Goal: Task Accomplishment & Management: Complete application form

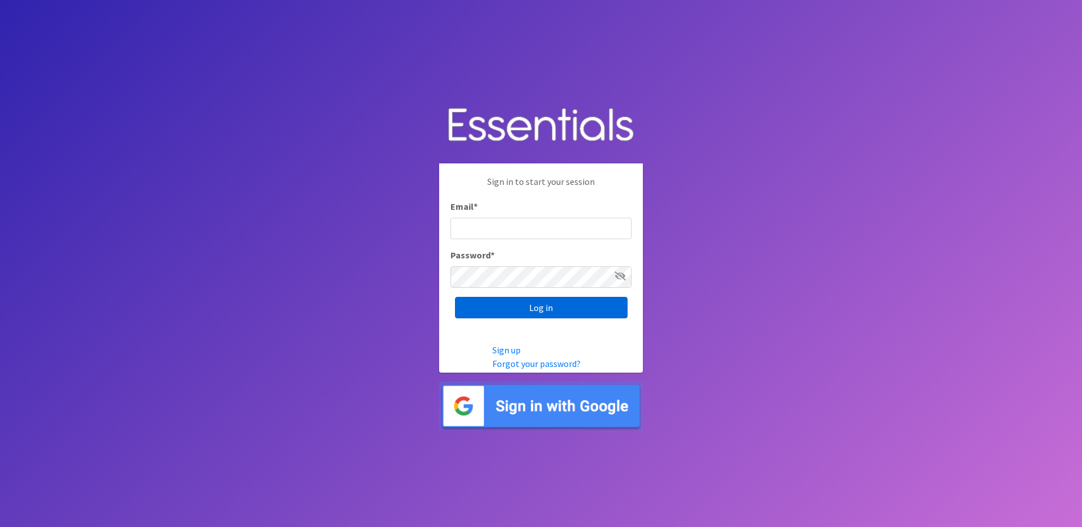
type input "info@marylanddiaperbank.org"
click at [503, 311] on input "Log in" at bounding box center [541, 308] width 173 height 22
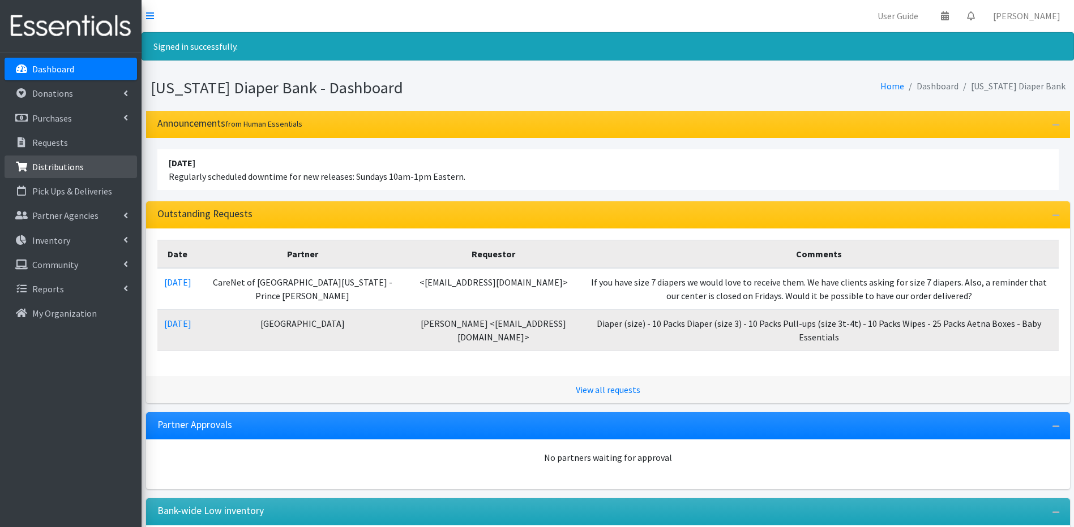
click at [121, 170] on link "Distributions" at bounding box center [71, 167] width 132 height 23
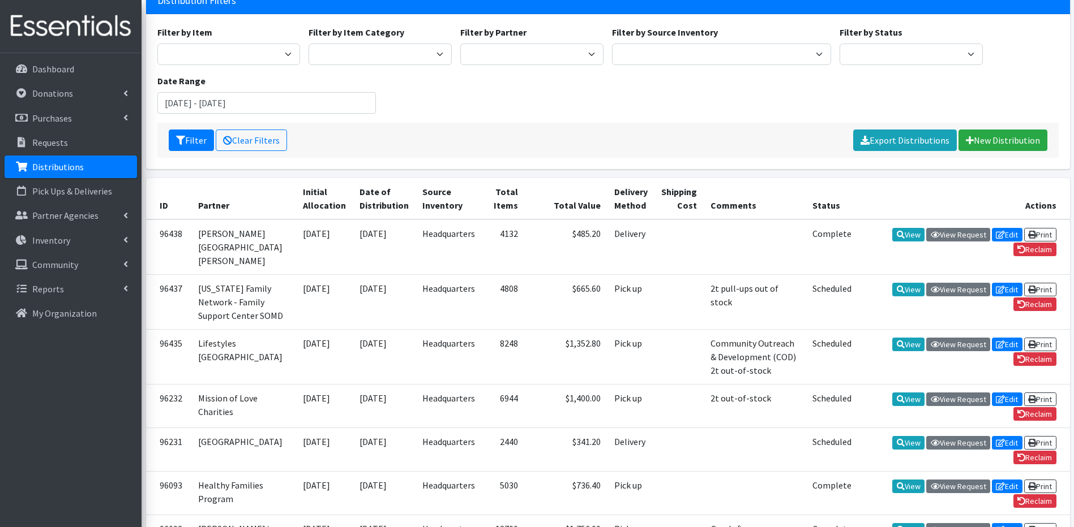
scroll to position [91, 0]
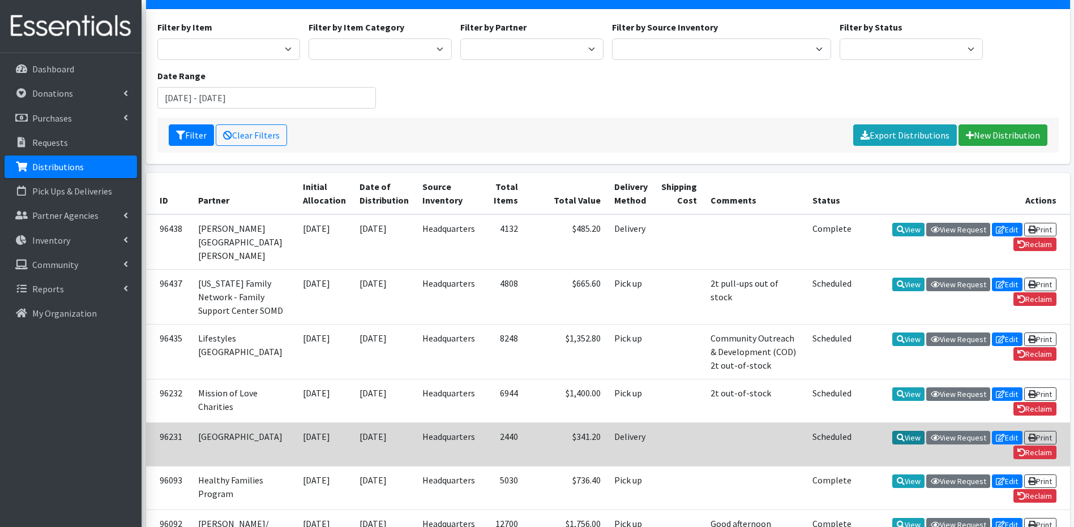
click at [912, 445] on link "View" at bounding box center [908, 438] width 32 height 14
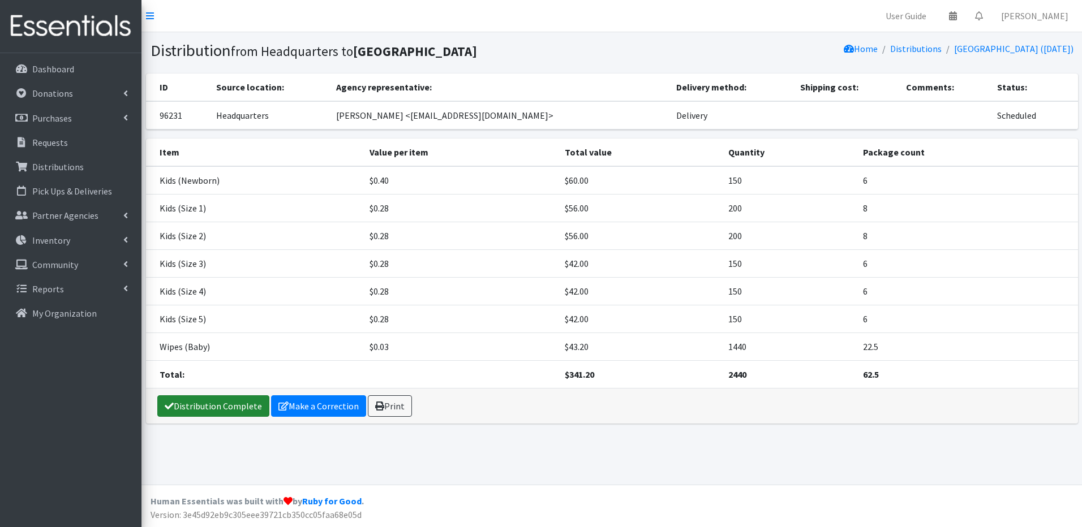
click at [218, 401] on link "Distribution Complete" at bounding box center [213, 407] width 112 height 22
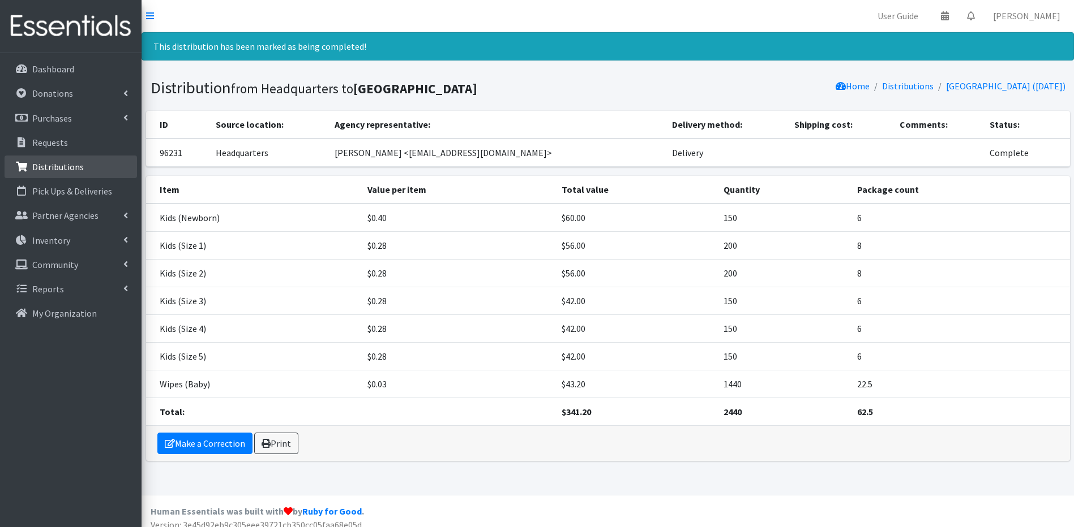
click at [57, 168] on p "Distributions" at bounding box center [57, 166] width 51 height 11
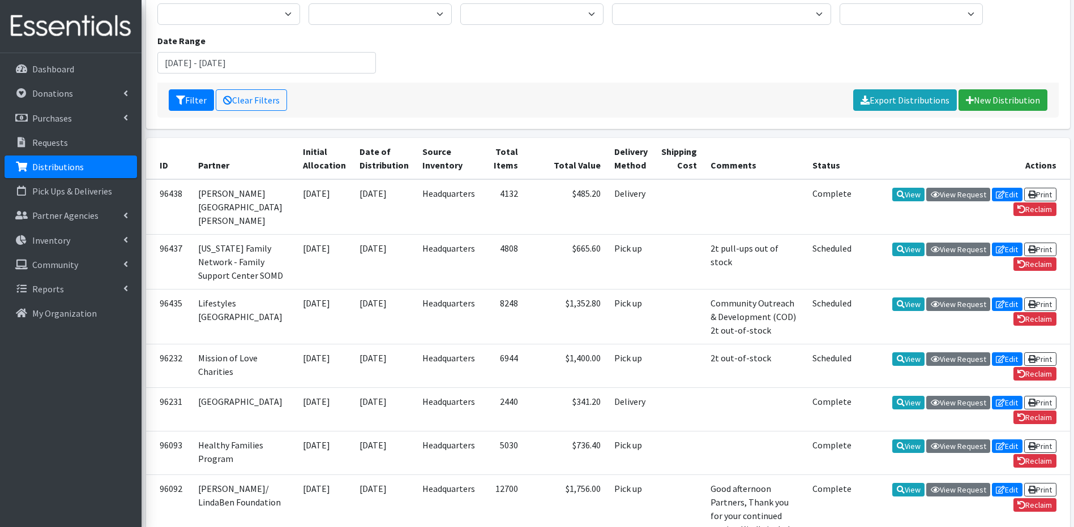
scroll to position [136, 0]
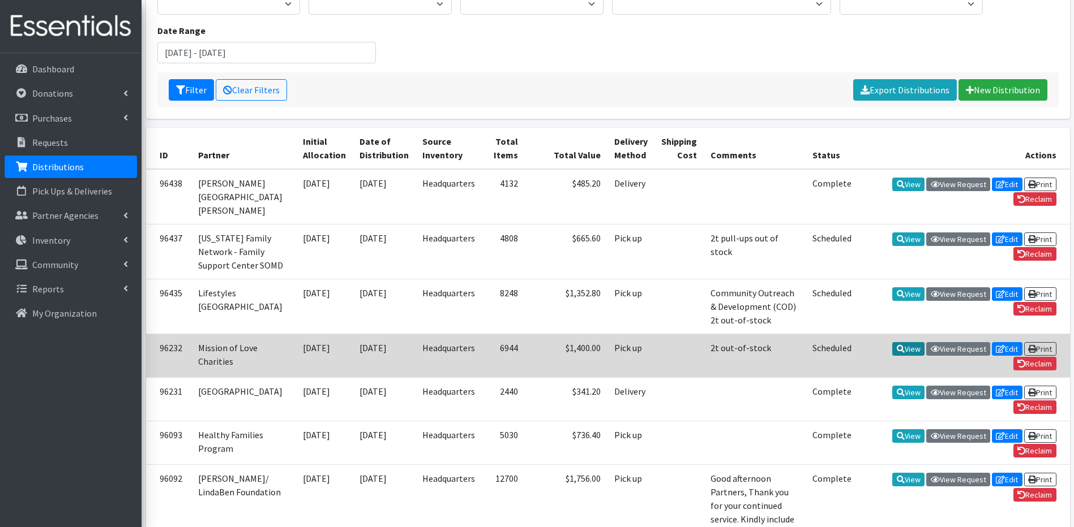
click at [912, 356] on link "View" at bounding box center [908, 349] width 32 height 14
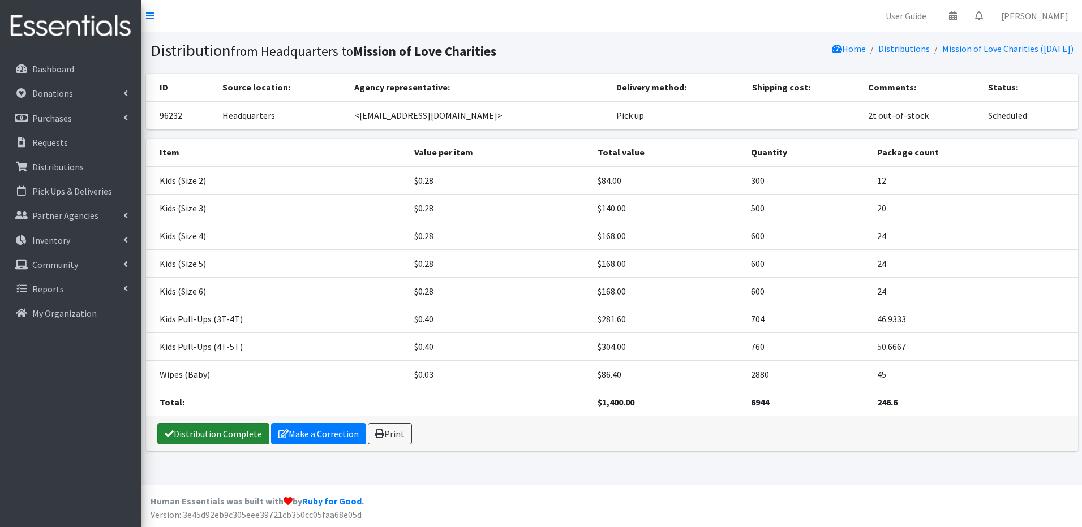
click at [247, 426] on link "Distribution Complete" at bounding box center [213, 434] width 112 height 22
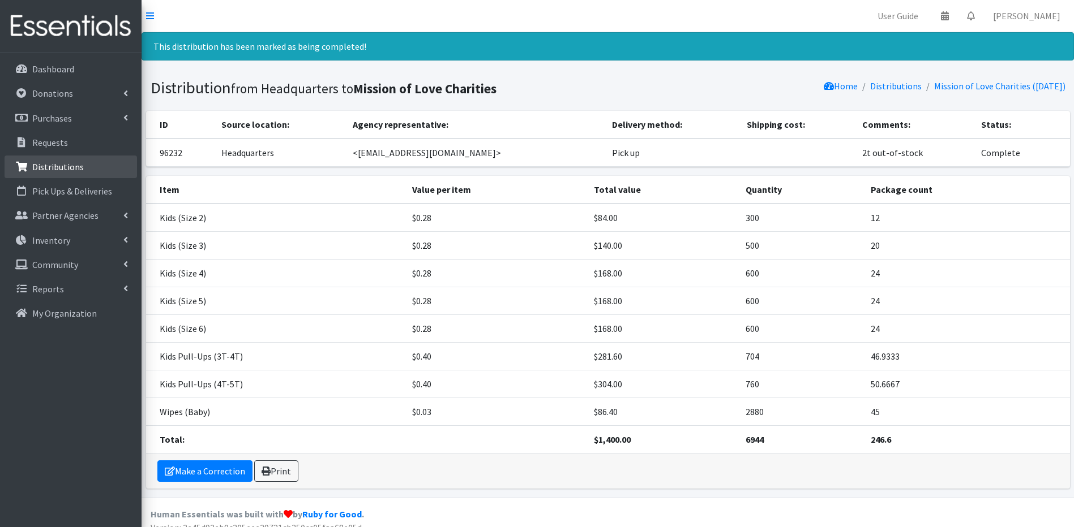
click at [85, 164] on link "Distributions" at bounding box center [71, 167] width 132 height 23
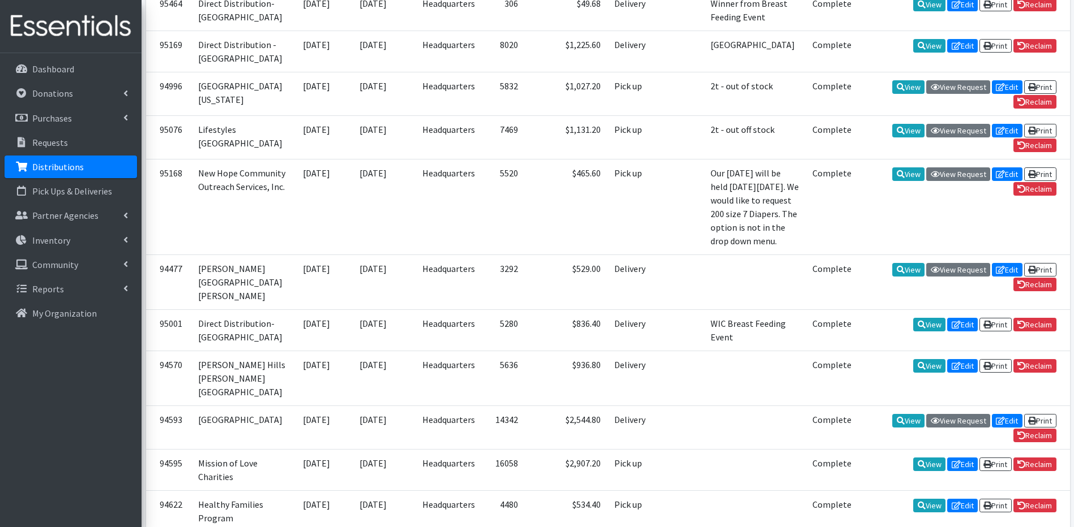
scroll to position [849, 0]
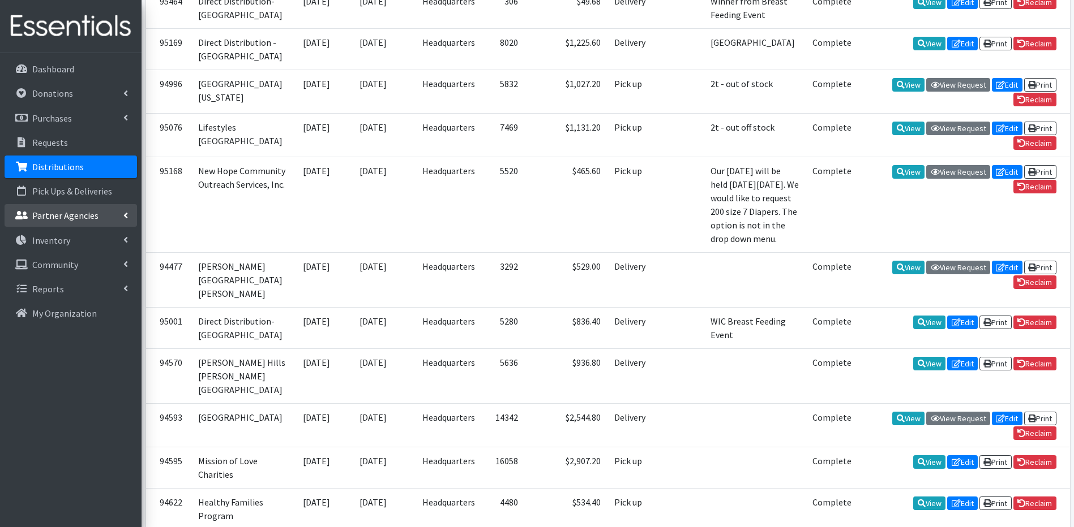
click at [52, 211] on p "Partner Agencies" at bounding box center [65, 215] width 66 height 11
click at [41, 238] on link "All Partners" at bounding box center [71, 240] width 132 height 23
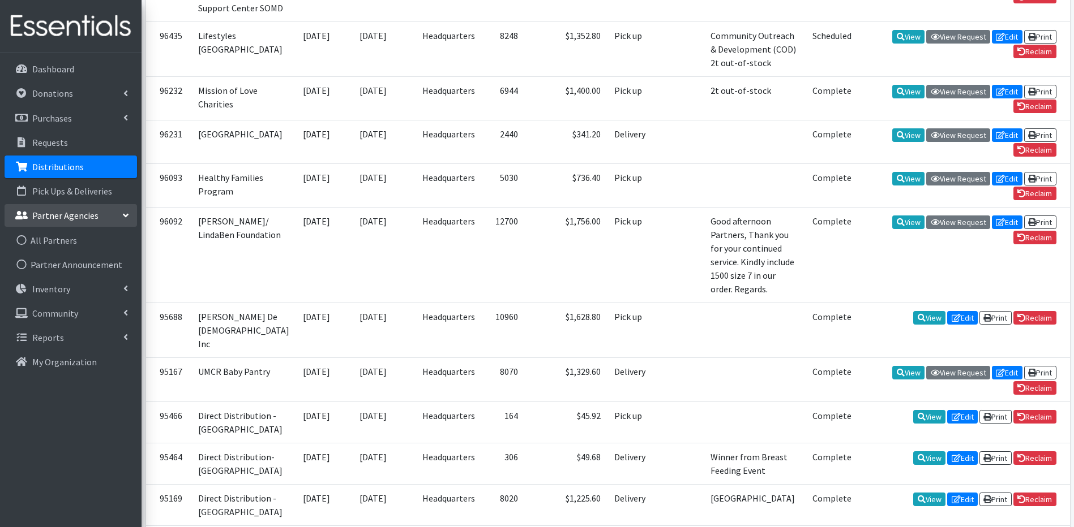
scroll to position [0, 0]
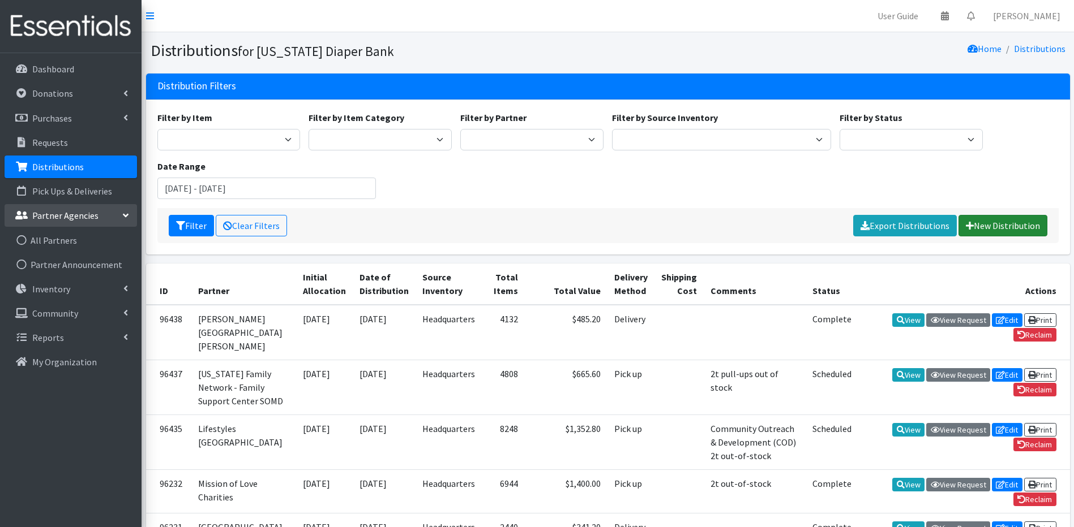
click at [999, 220] on link "New Distribution" at bounding box center [1002, 226] width 89 height 22
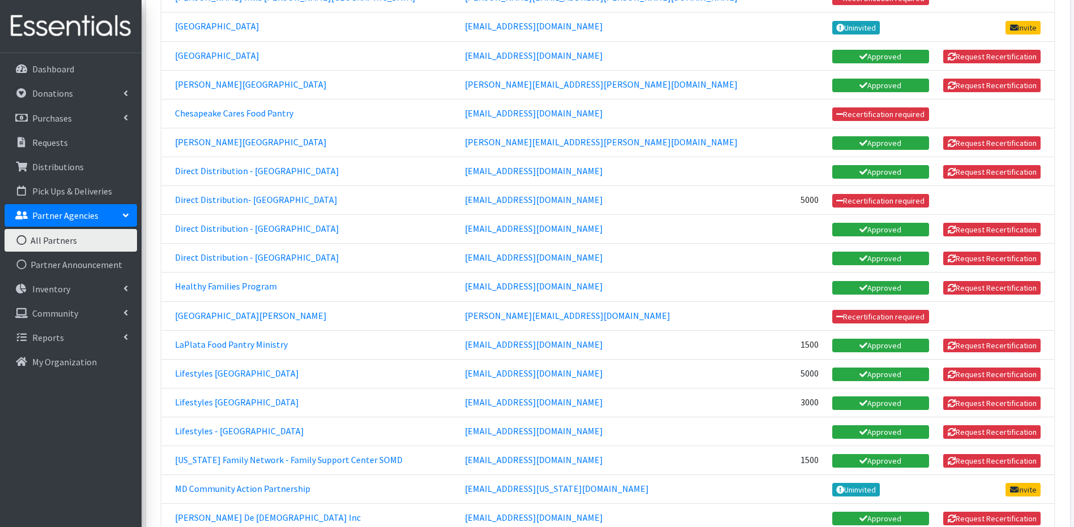
scroll to position [437, 0]
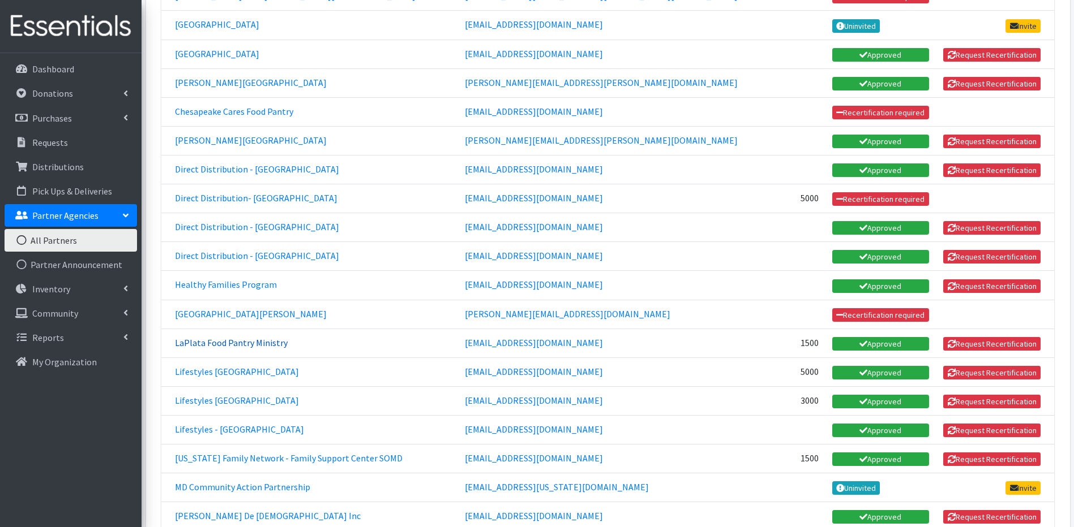
click at [229, 341] on link "LaPlata Food Pantry Ministry" at bounding box center [231, 342] width 113 height 11
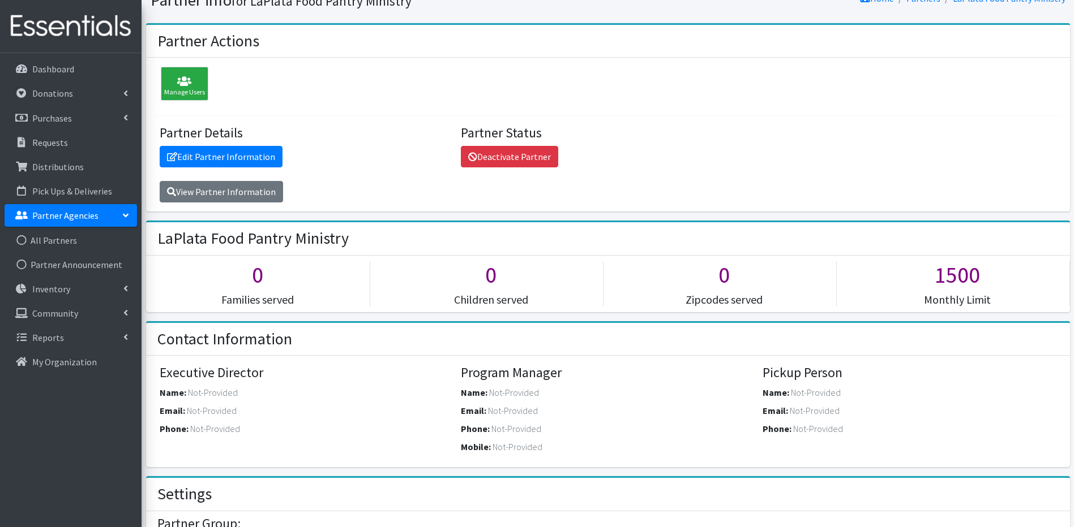
scroll to position [48, 0]
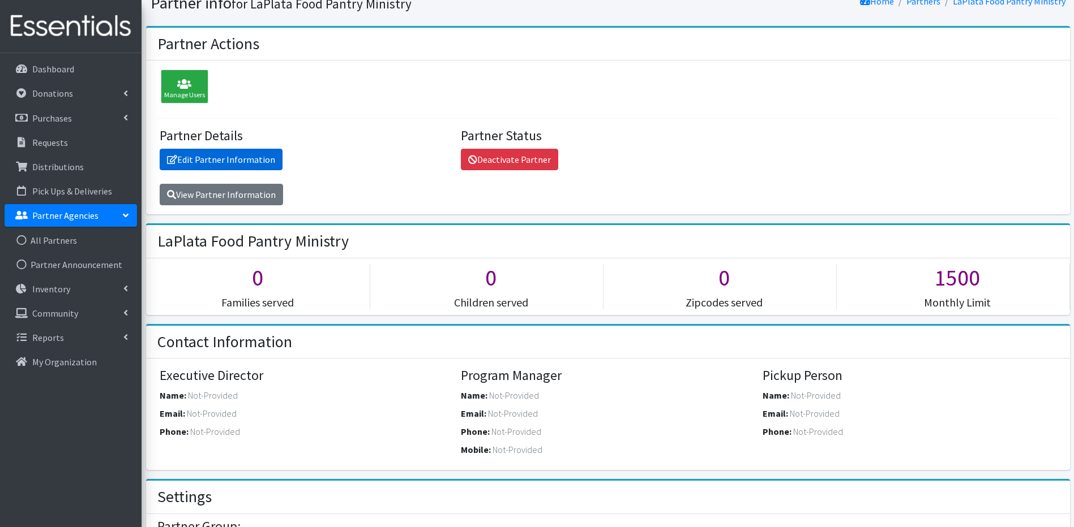
click at [211, 160] on link "Edit Partner Information" at bounding box center [221, 160] width 123 height 22
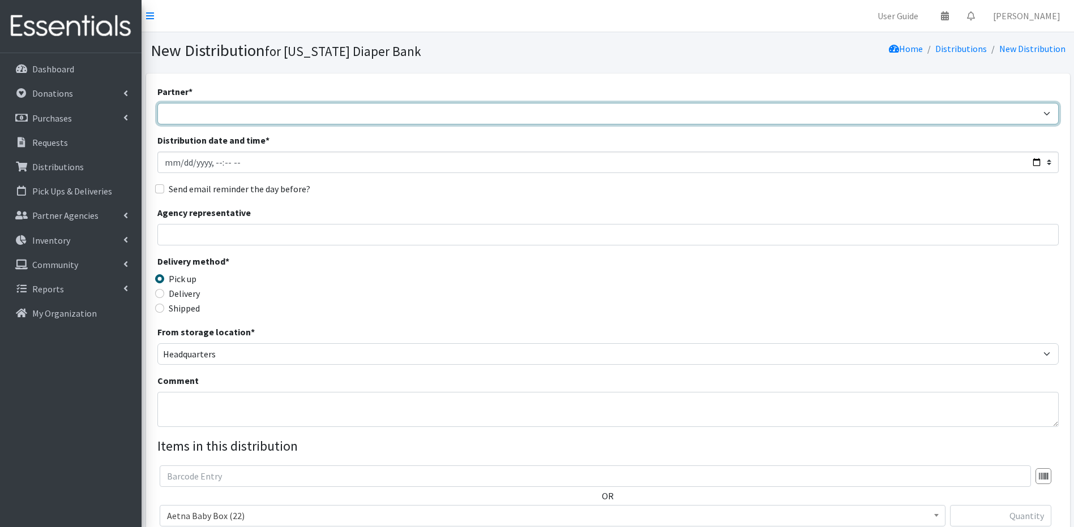
click at [199, 112] on select "Annabelle Beavan/ LindaBen Foundation Bowie State University Student Parent Ass…" at bounding box center [607, 114] width 901 height 22
select select "5313"
click at [157, 103] on select "Annabelle Beavan/ LindaBen Foundation Bowie State University Student Parent Ass…" at bounding box center [607, 114] width 901 height 22
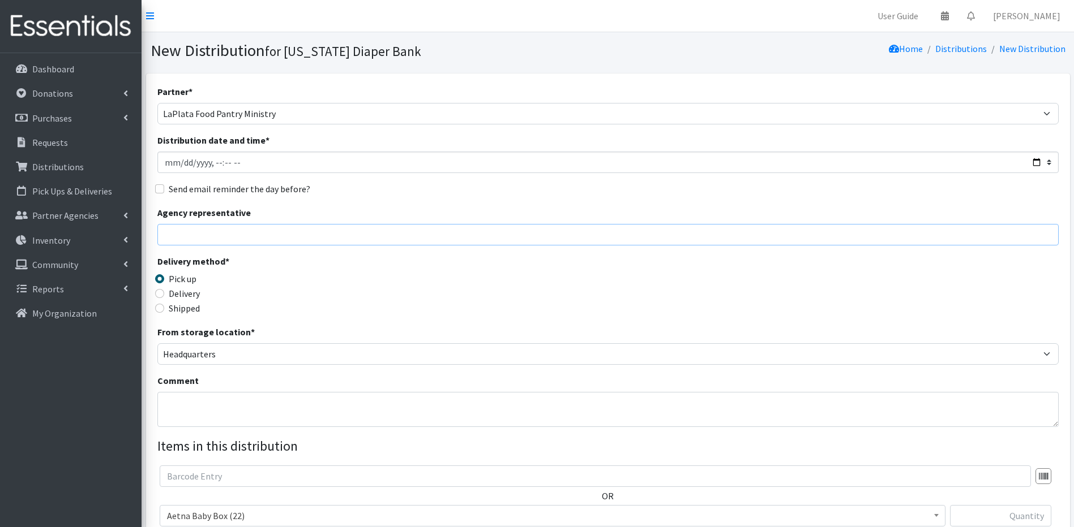
click at [172, 239] on input "Agency representative" at bounding box center [607, 235] width 901 height 22
type input "Pastor [PERSON_NAME] - LaPlata Food Pantry"
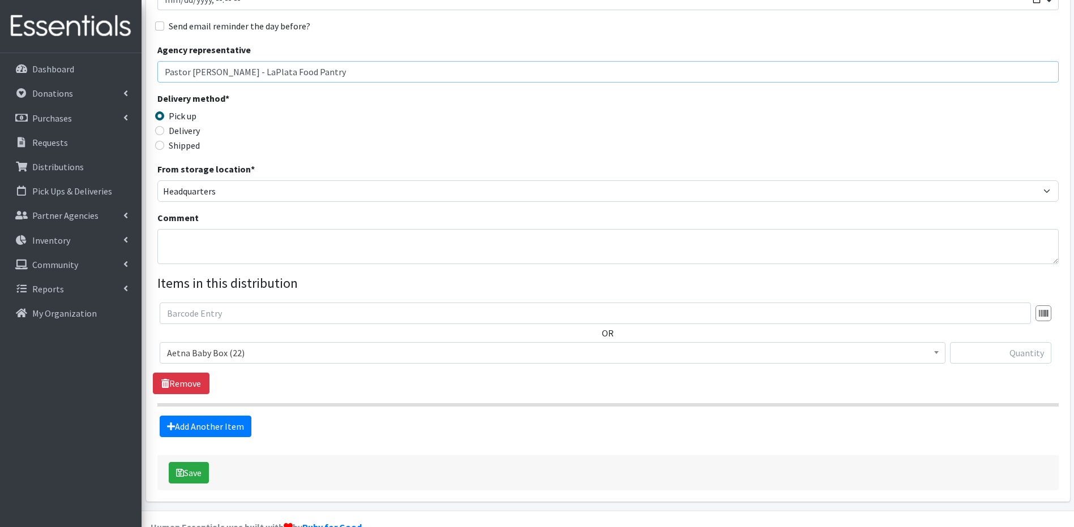
scroll to position [189, 0]
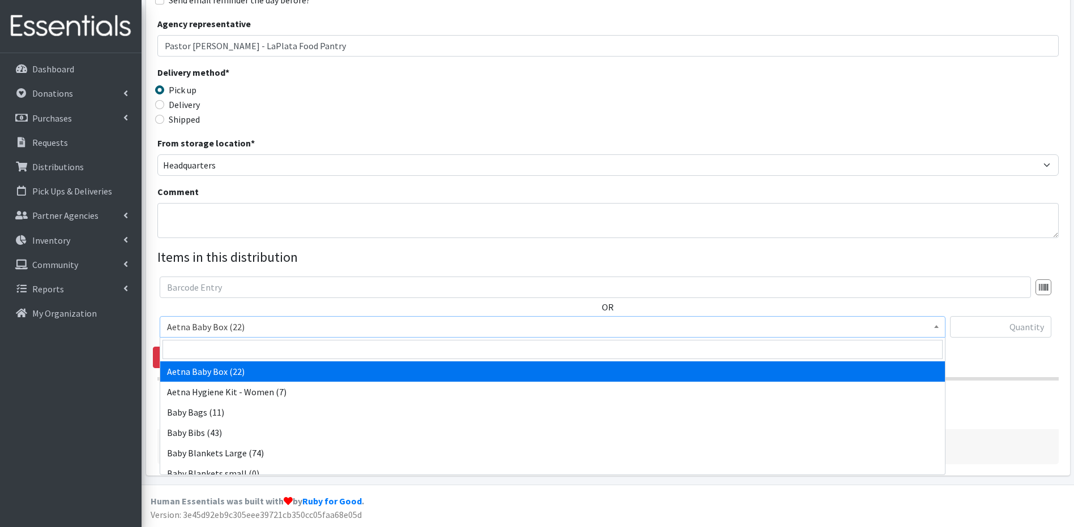
click at [936, 328] on b at bounding box center [936, 326] width 5 height 3
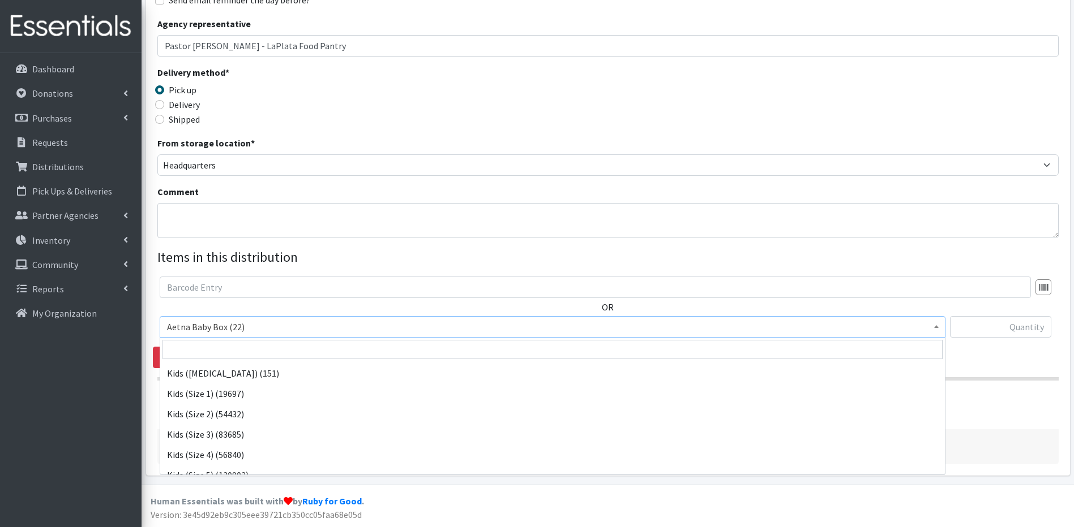
scroll to position [235, 0]
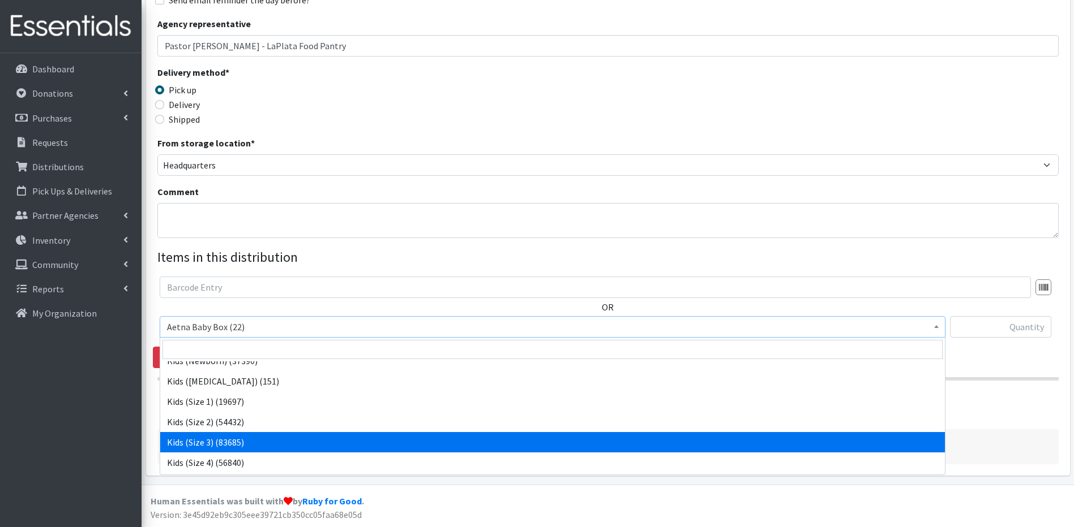
select select "5483"
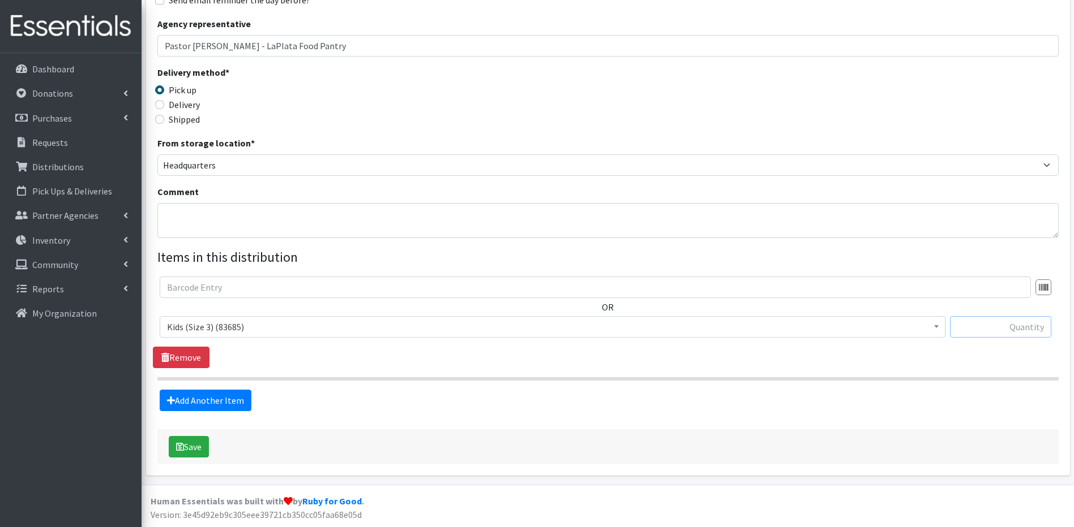
click at [1023, 330] on input "text" at bounding box center [1000, 327] width 101 height 22
type input "500"
click at [203, 405] on link "Add Another Item" at bounding box center [206, 401] width 92 height 22
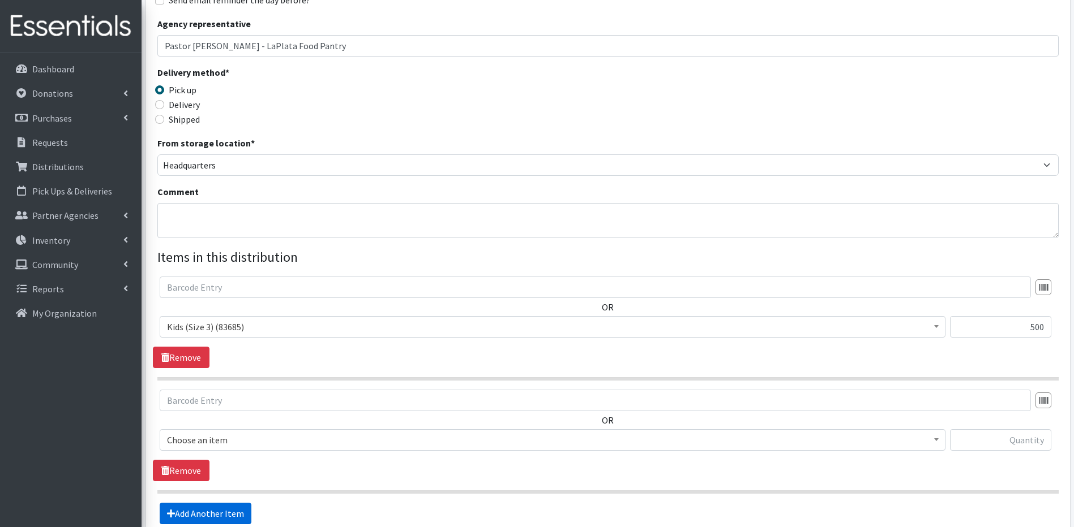
scroll to position [302, 0]
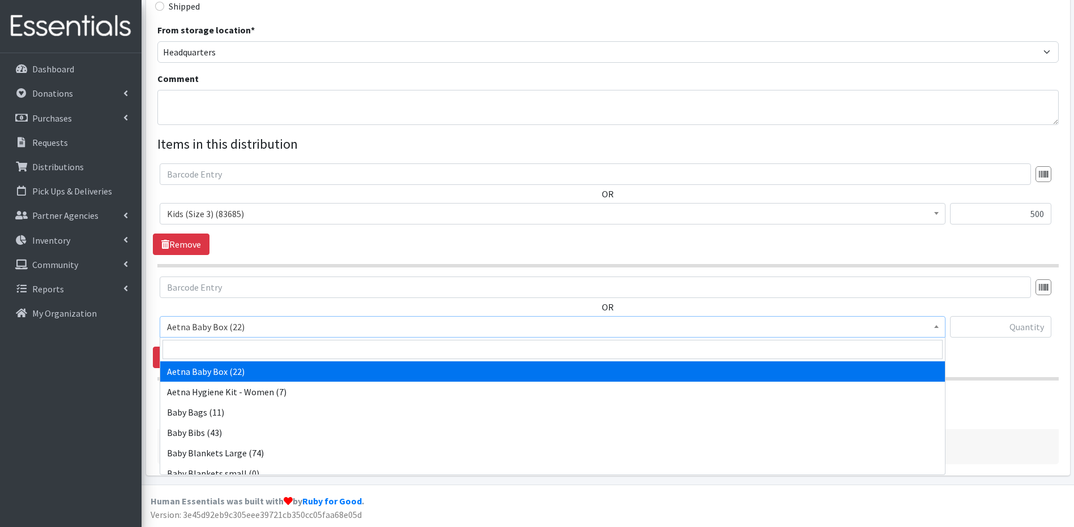
click at [934, 327] on b at bounding box center [936, 326] width 5 height 3
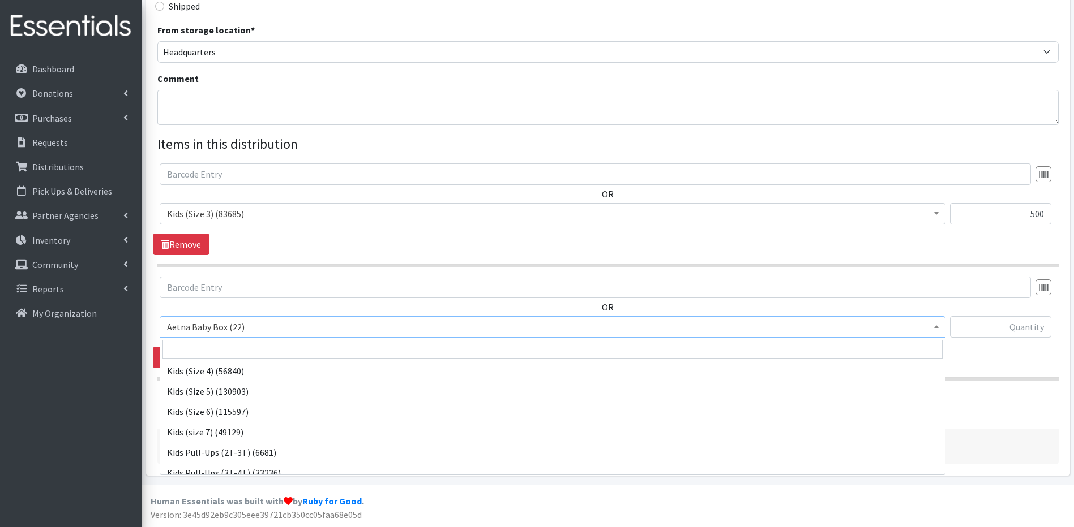
scroll to position [330, 0]
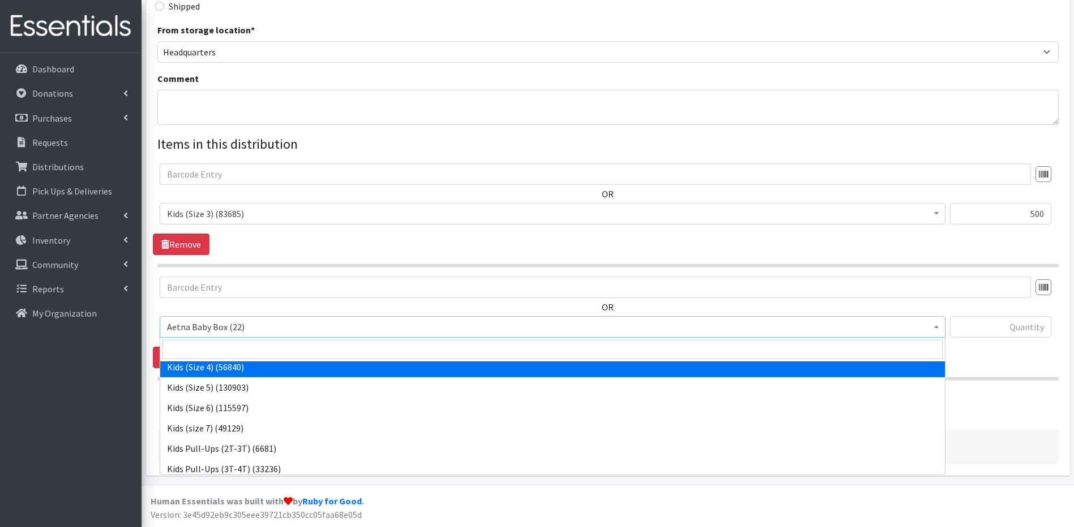
select select "5484"
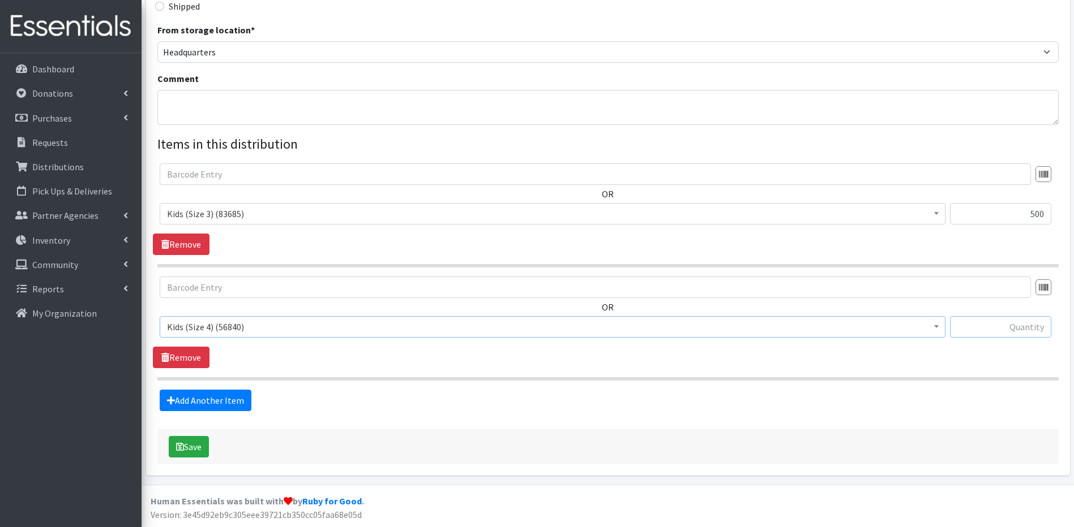
click at [1006, 329] on input "text" at bounding box center [1000, 327] width 101 height 22
type input "500"
click at [210, 400] on link "Add Another Item" at bounding box center [206, 401] width 92 height 22
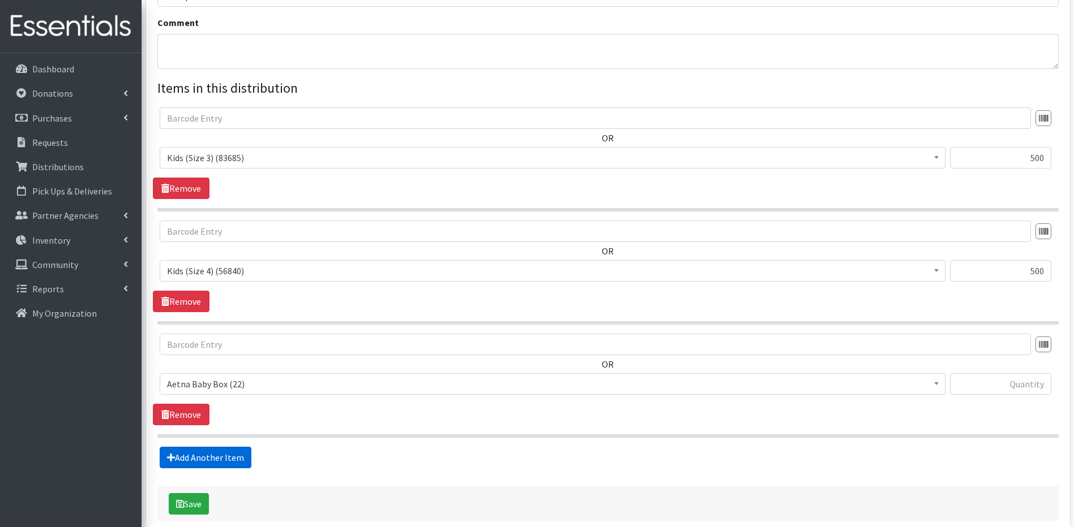
scroll to position [415, 0]
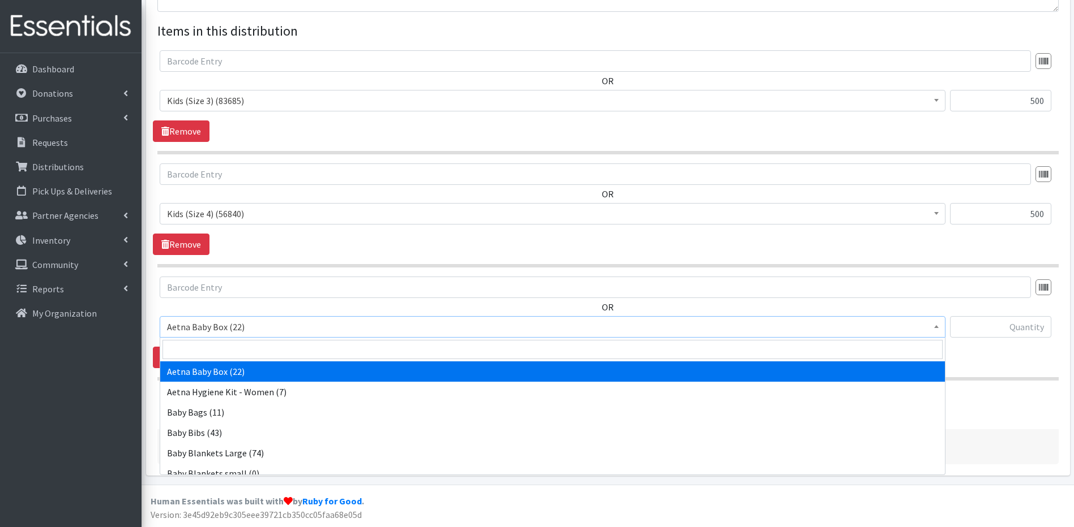
click at [937, 326] on b at bounding box center [936, 326] width 5 height 3
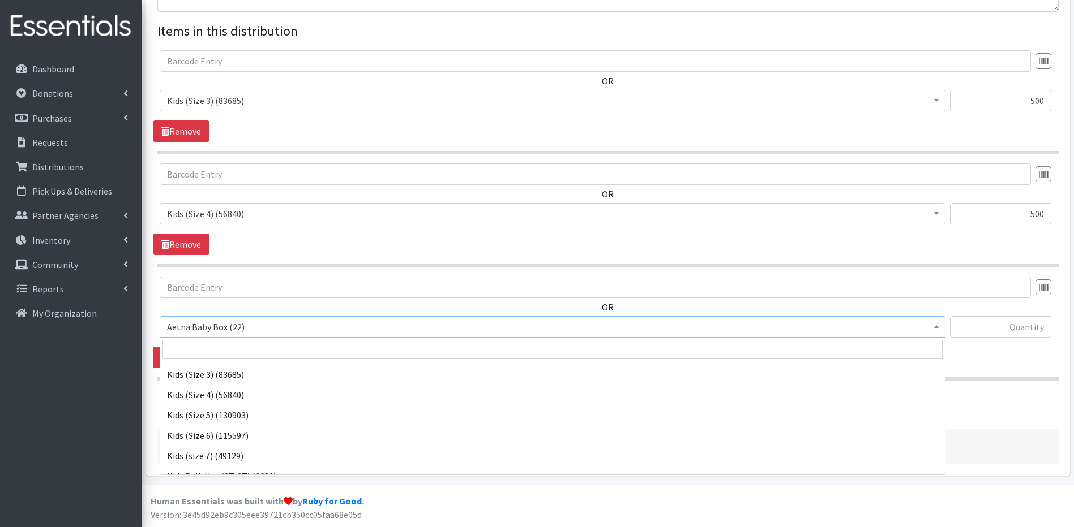
scroll to position [311, 0]
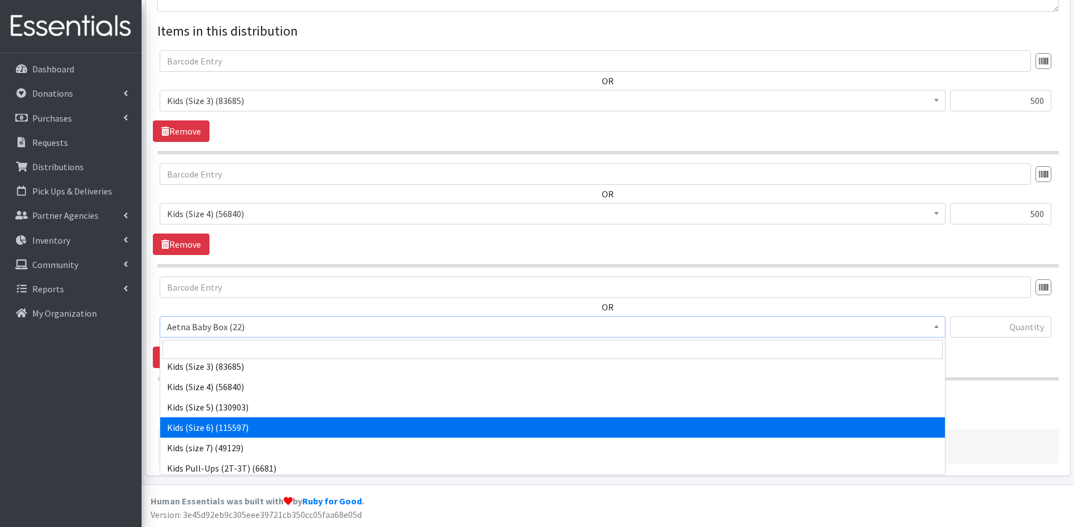
select select "5486"
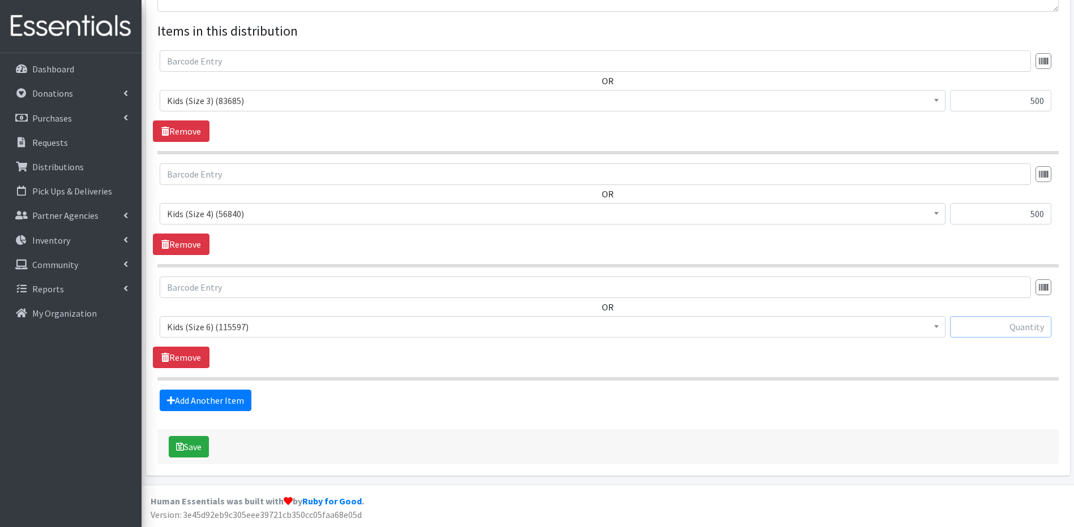
click at [1010, 331] on input "text" at bounding box center [1000, 327] width 101 height 22
type input "500"
click at [235, 399] on link "Add Another Item" at bounding box center [206, 401] width 92 height 22
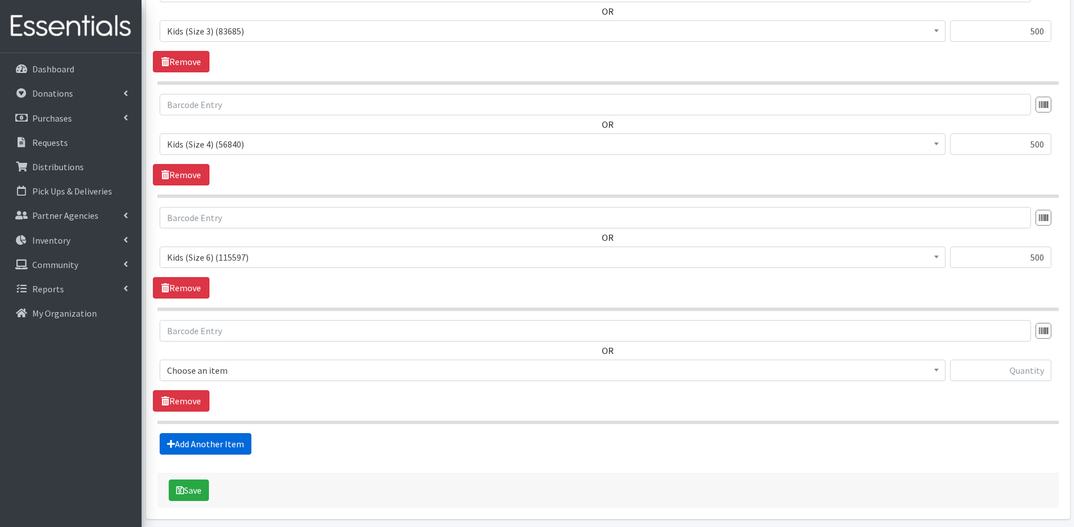
scroll to position [529, 0]
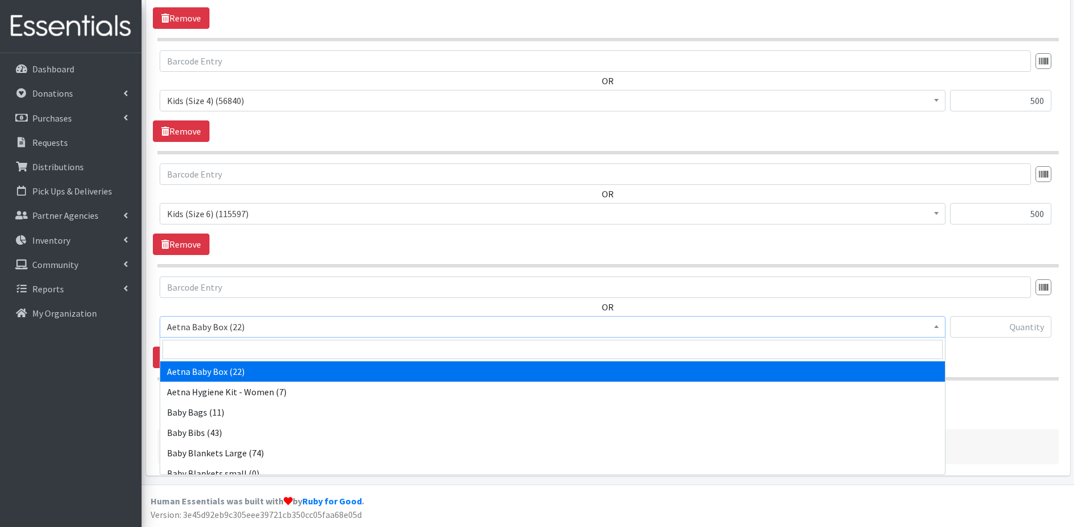
click at [933, 322] on span at bounding box center [935, 326] width 11 height 18
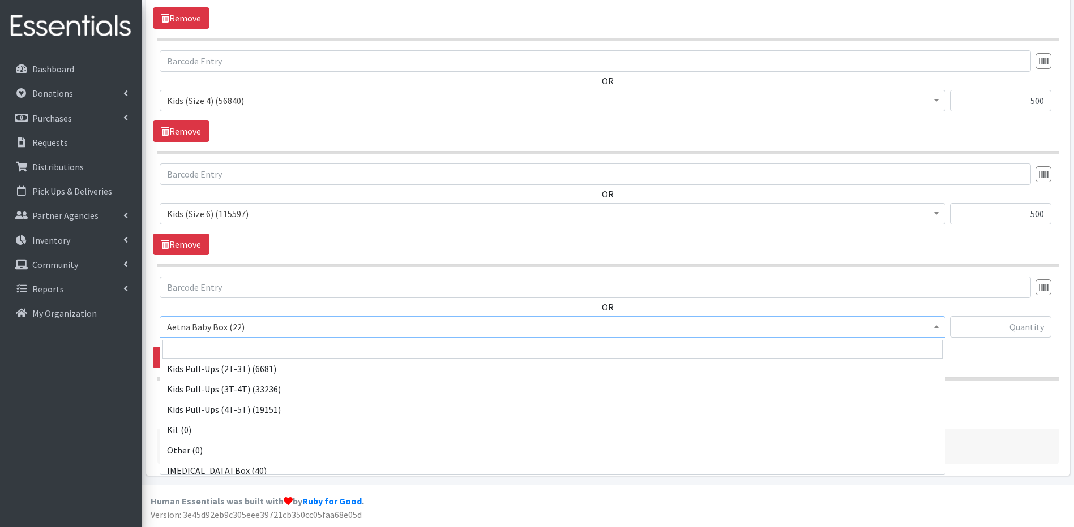
scroll to position [498, 0]
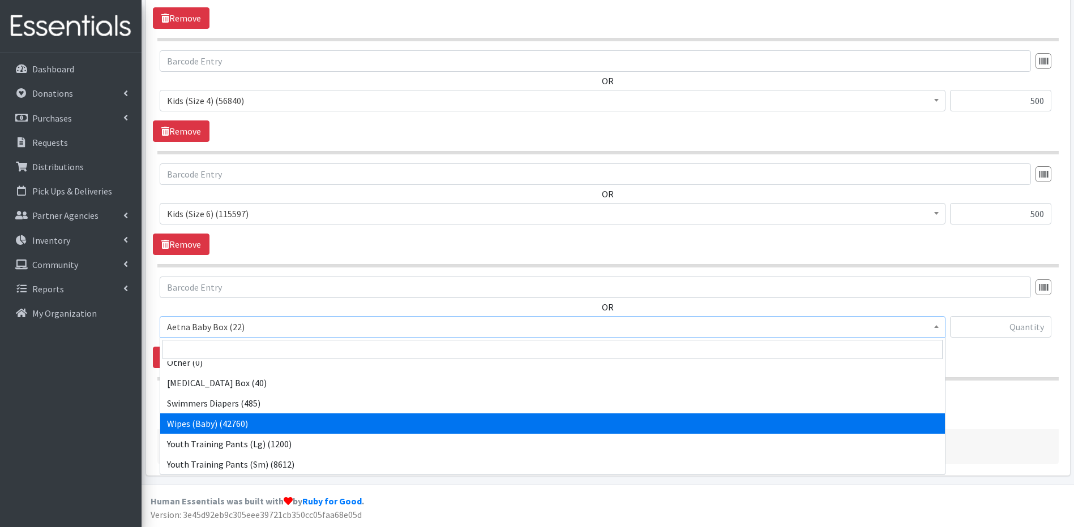
select select "5491"
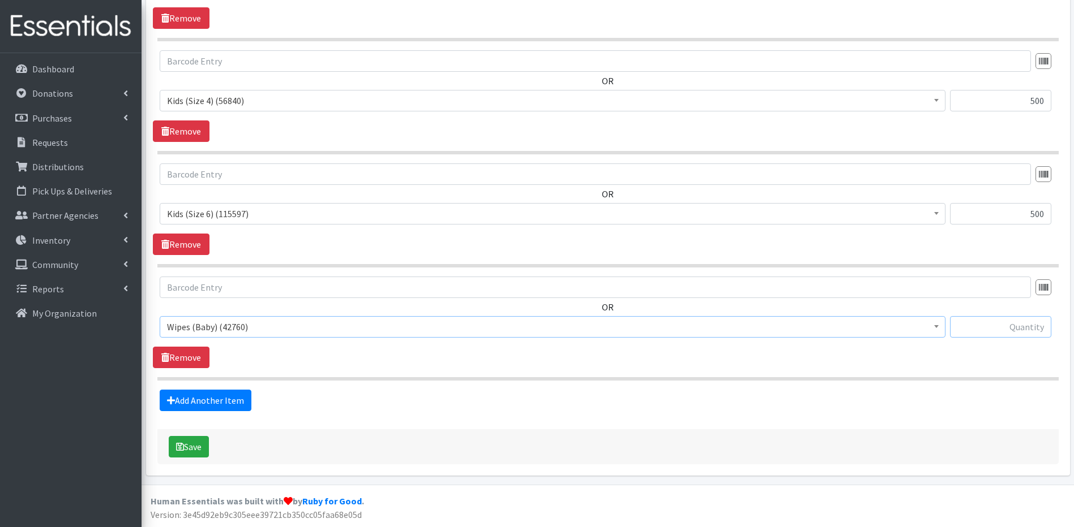
click at [993, 329] on input "text" at bounding box center [1000, 327] width 101 height 22
type input "2880"
click at [188, 440] on button "Save" at bounding box center [189, 447] width 40 height 22
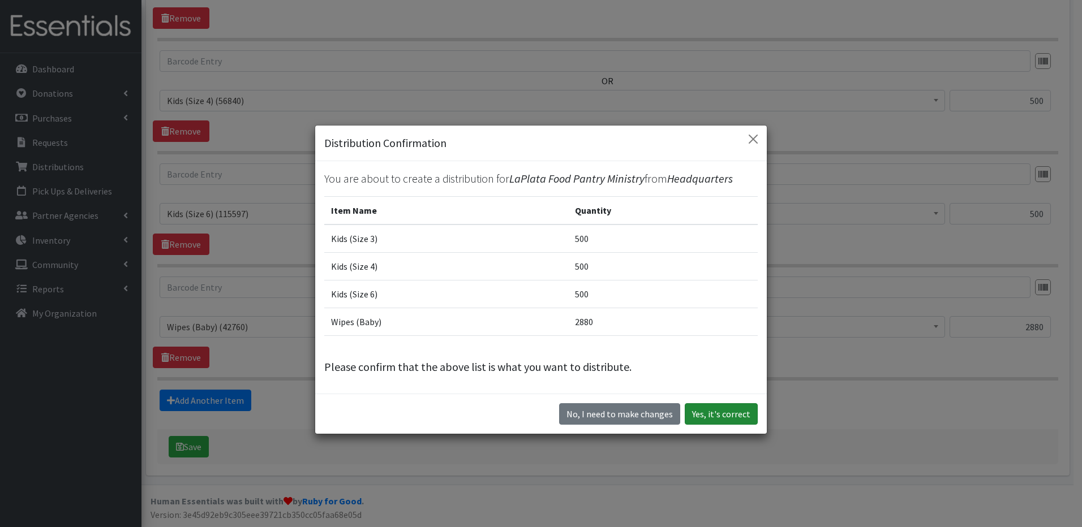
click at [718, 413] on button "Yes, it's correct" at bounding box center [721, 414] width 73 height 22
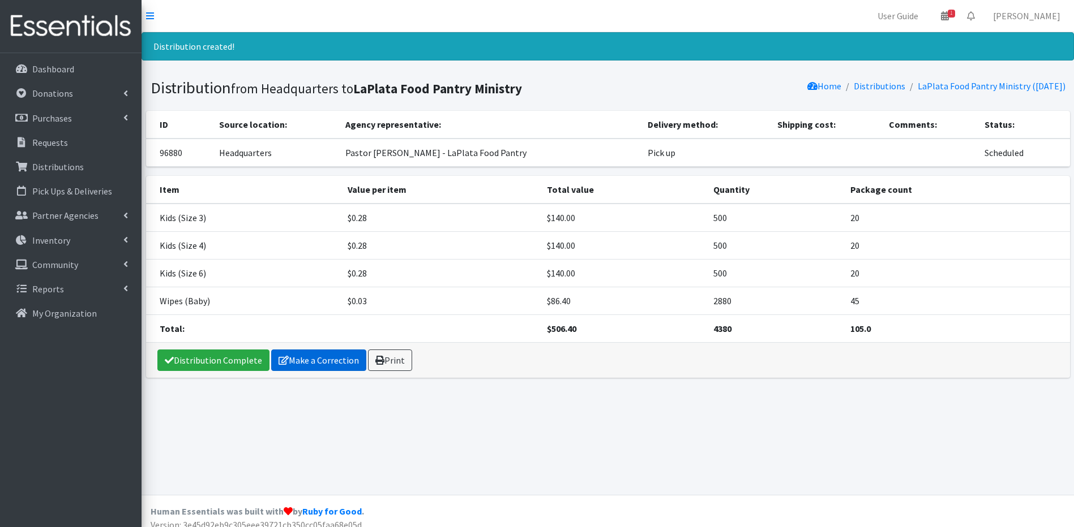
click at [296, 357] on link "Make a Correction" at bounding box center [318, 361] width 95 height 22
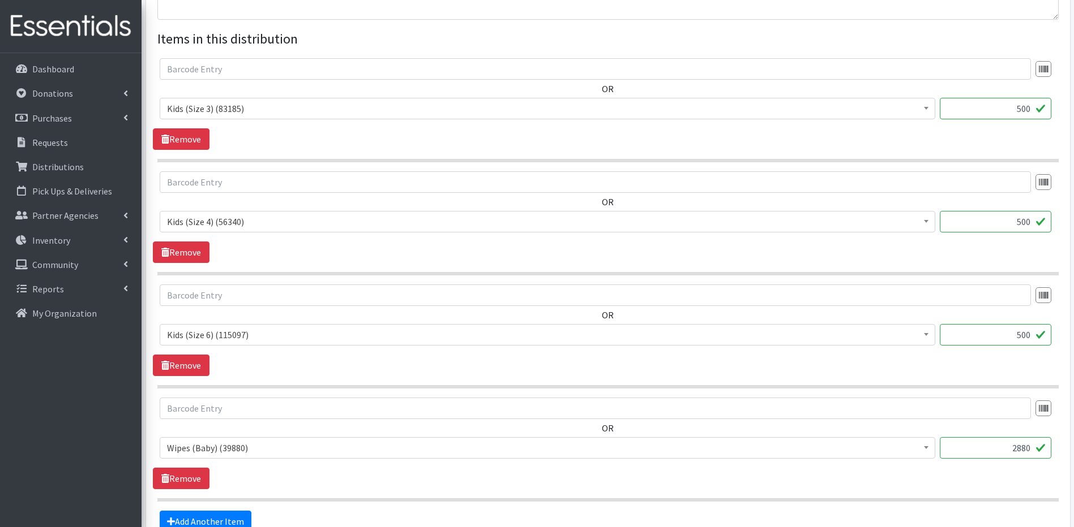
scroll to position [430, 0]
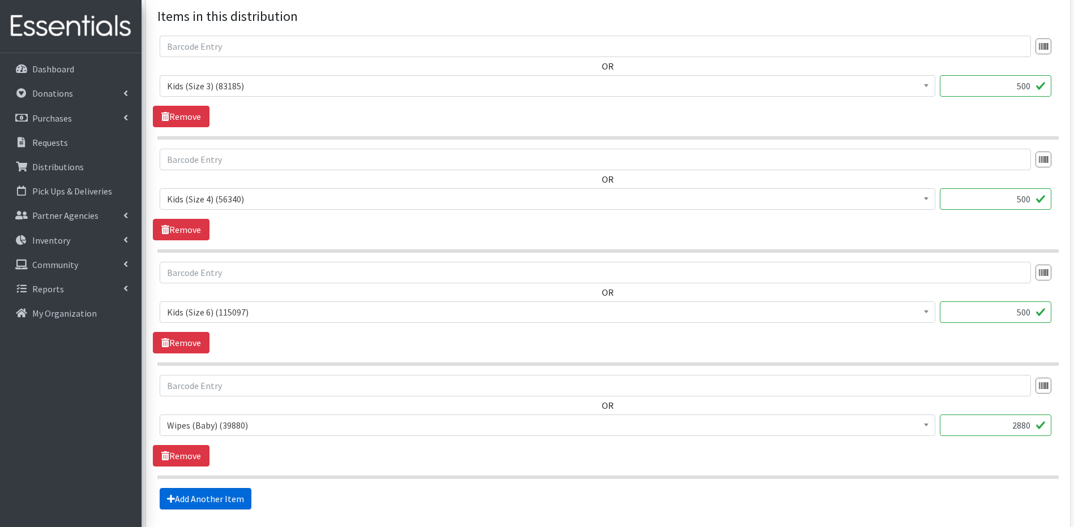
click at [174, 495] on icon at bounding box center [171, 499] width 8 height 9
click at [926, 425] on b at bounding box center [926, 425] width 5 height 3
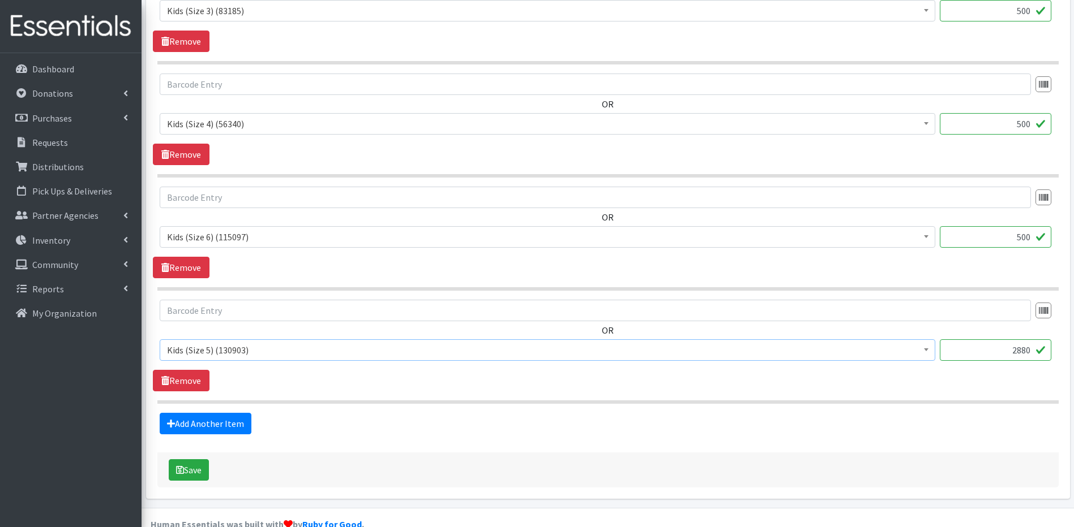
scroll to position [506, 0]
drag, startPoint x: 873, startPoint y: 303, endPoint x: 921, endPoint y: 349, distance: 66.1
click at [921, 349] on div "OR Aetna Baby Box (22) Aetna Hygiene Kit - Women (7) Baby Bags (11) Baby Bibs (…" at bounding box center [607, 334] width 909 height 70
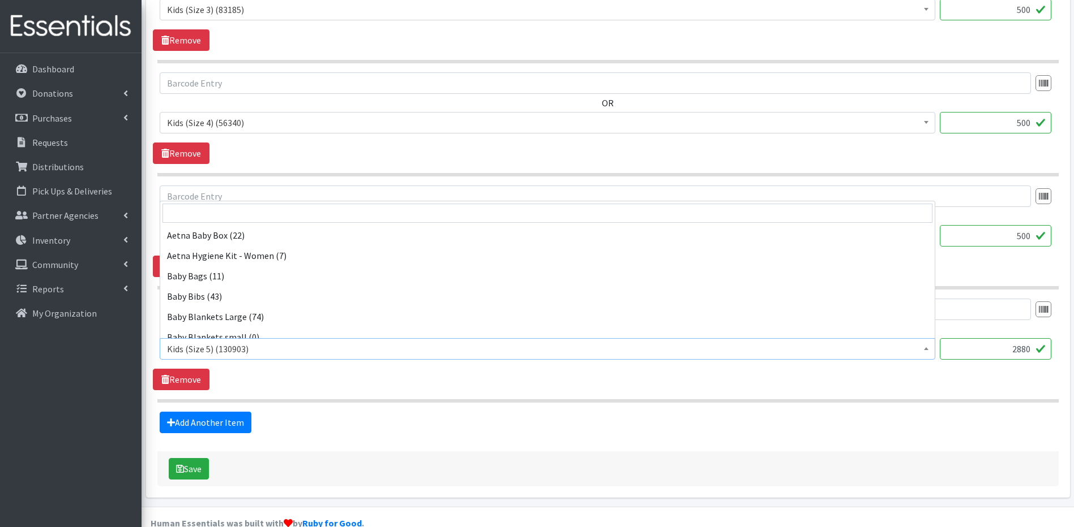
click at [921, 349] on span at bounding box center [925, 348] width 11 height 18
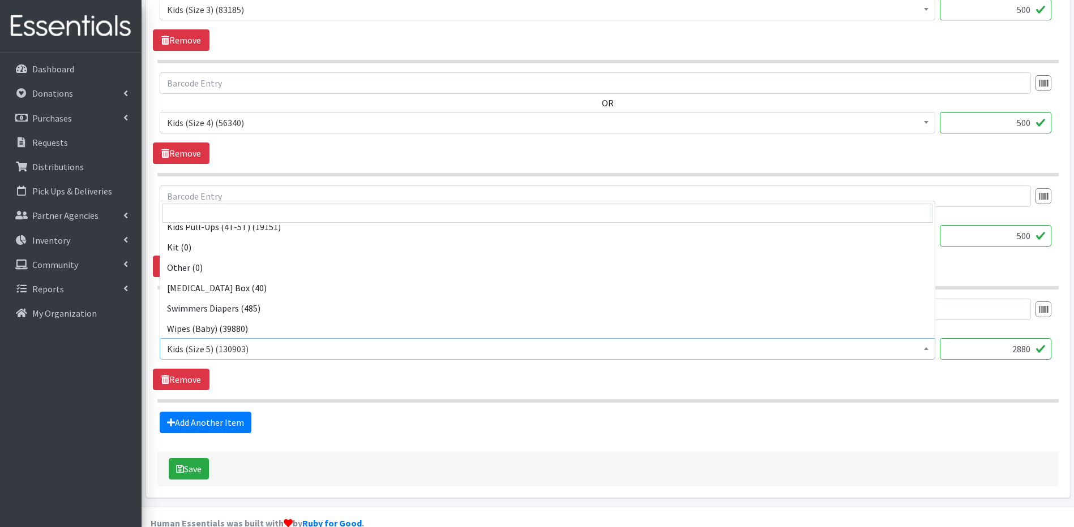
scroll to position [498, 0]
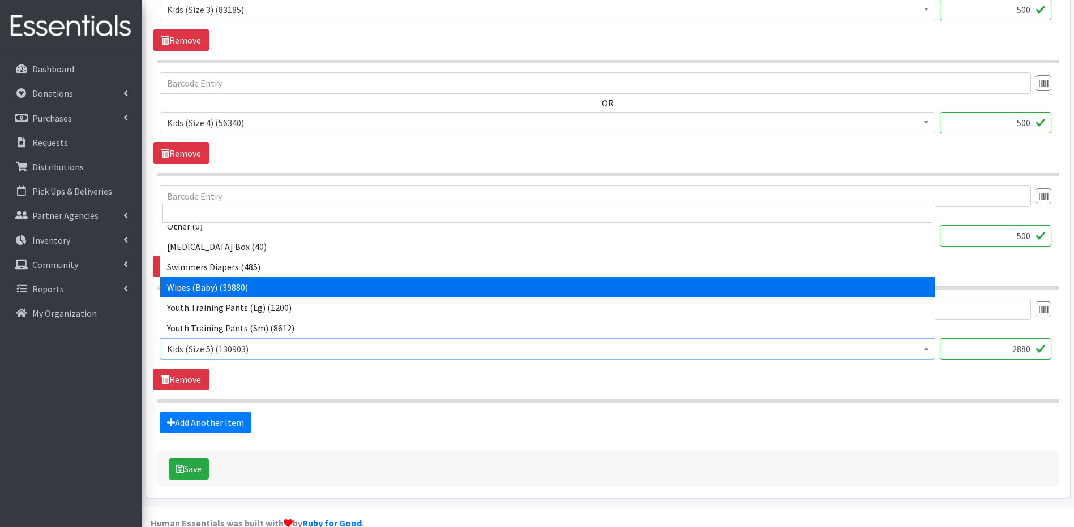
select select "5491"
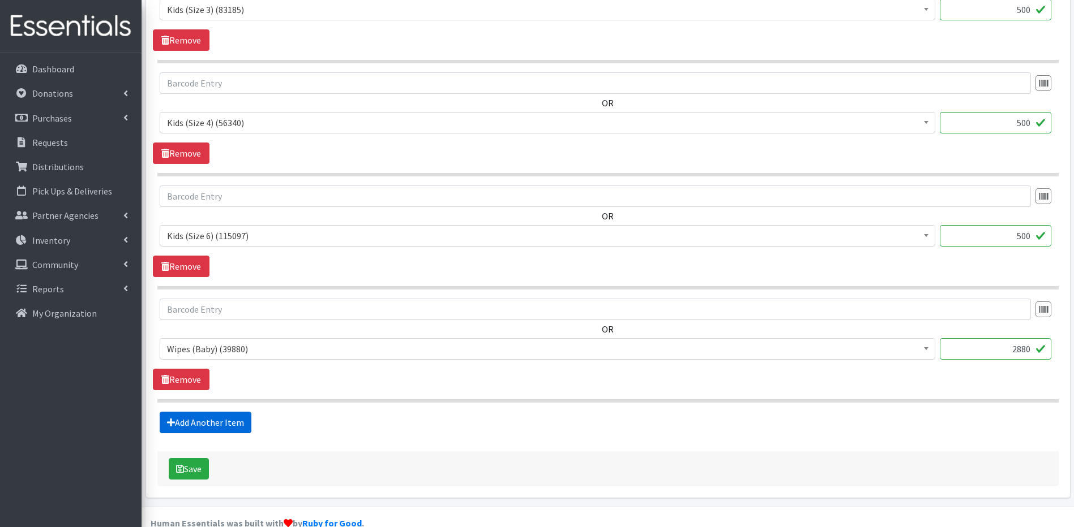
click at [209, 418] on link "Add Another Item" at bounding box center [206, 423] width 92 height 22
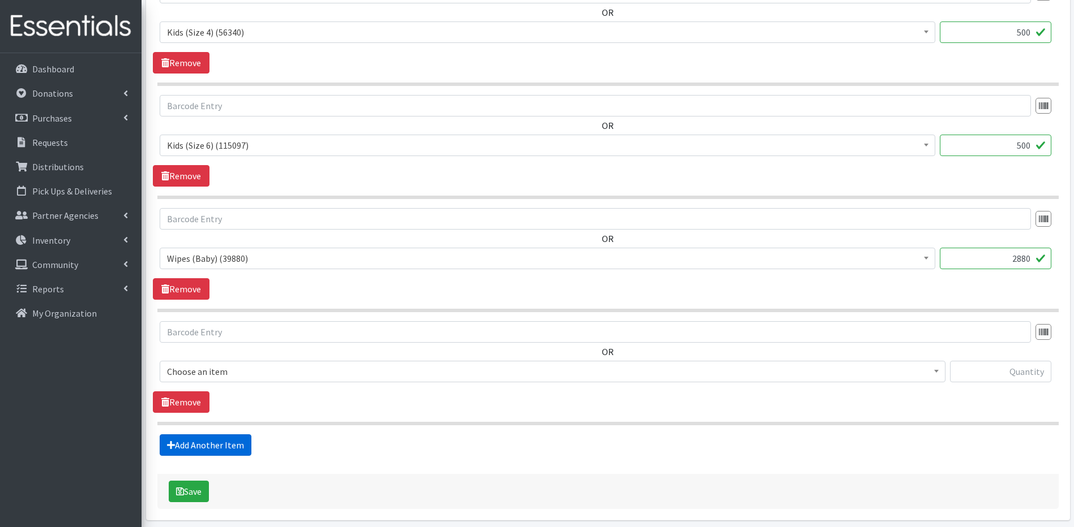
scroll to position [642, 0]
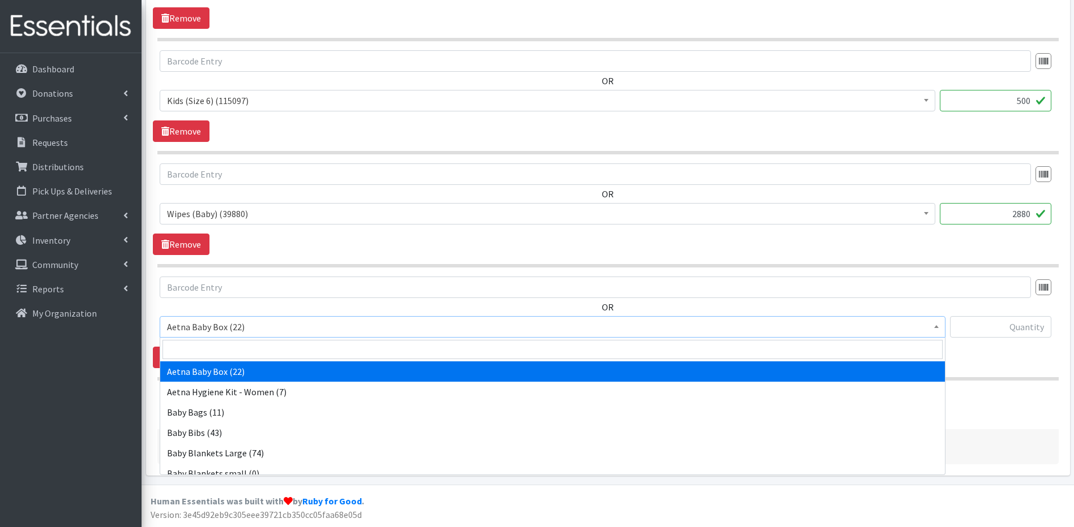
click at [938, 326] on b at bounding box center [936, 326] width 5 height 3
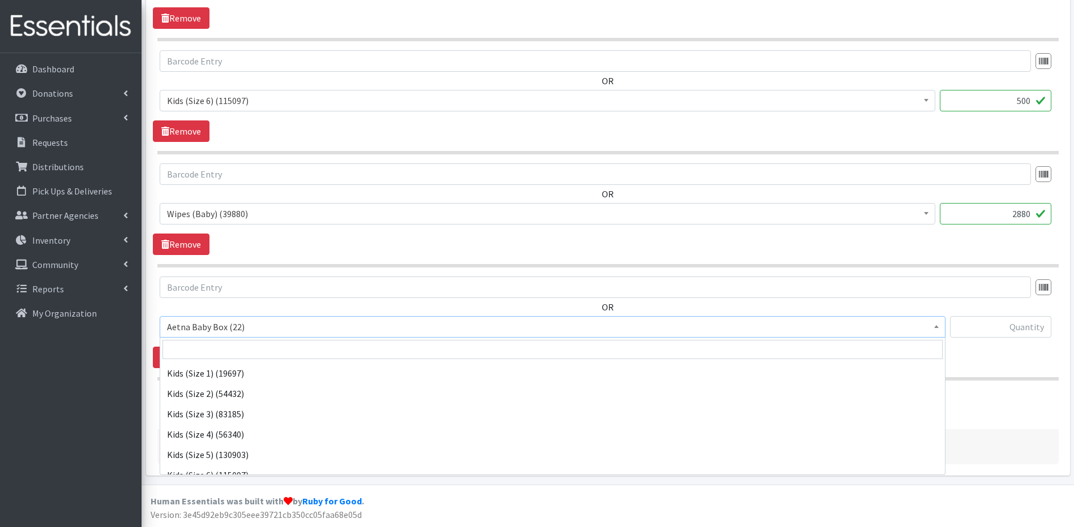
scroll to position [267, 0]
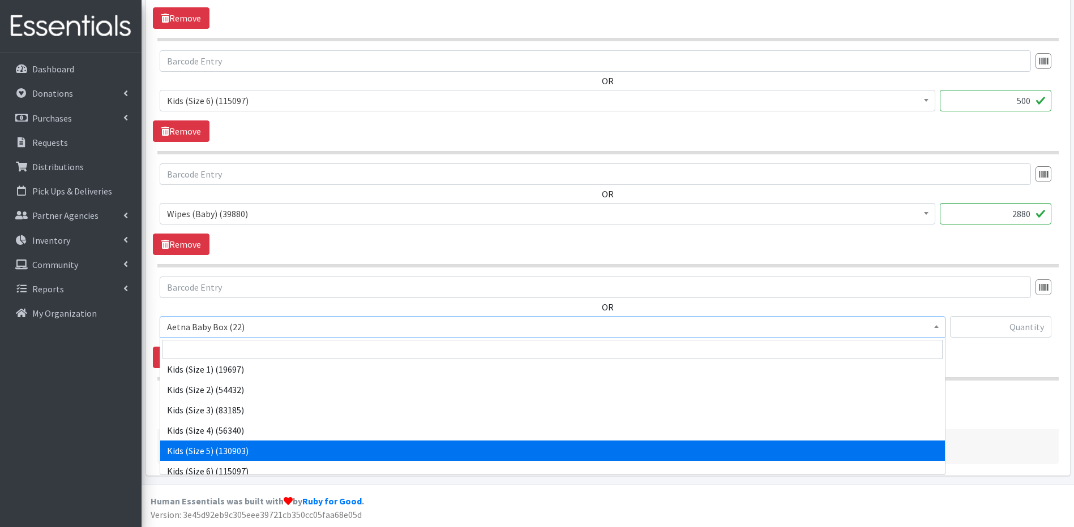
select select "5485"
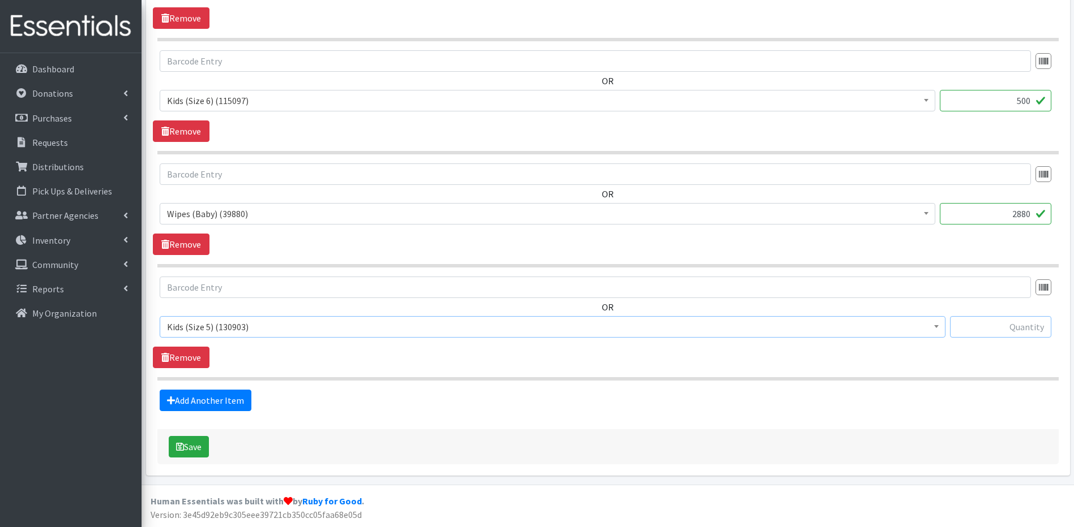
click at [1013, 333] on input "text" at bounding box center [1000, 327] width 101 height 22
type input "6"
type input "702"
click at [1031, 101] on input "500" at bounding box center [994, 101] width 111 height 22
type input "5"
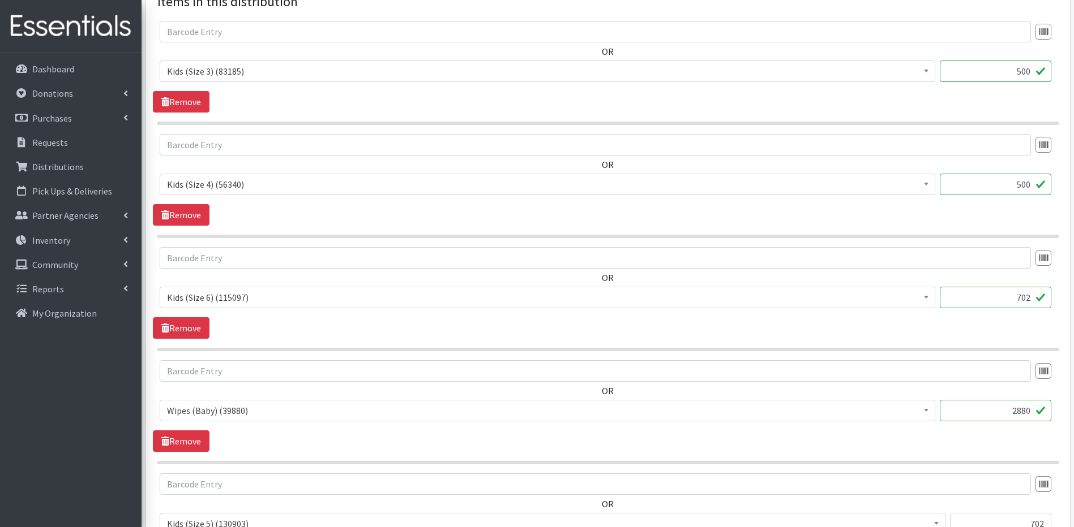
scroll to position [440, 0]
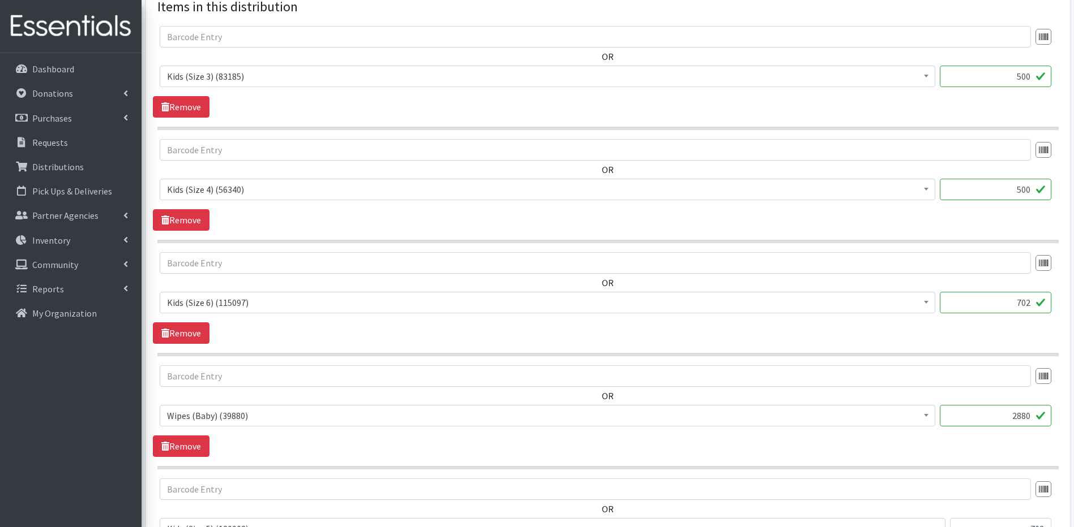
type input "702"
